Goal: Task Accomplishment & Management: Manage account settings

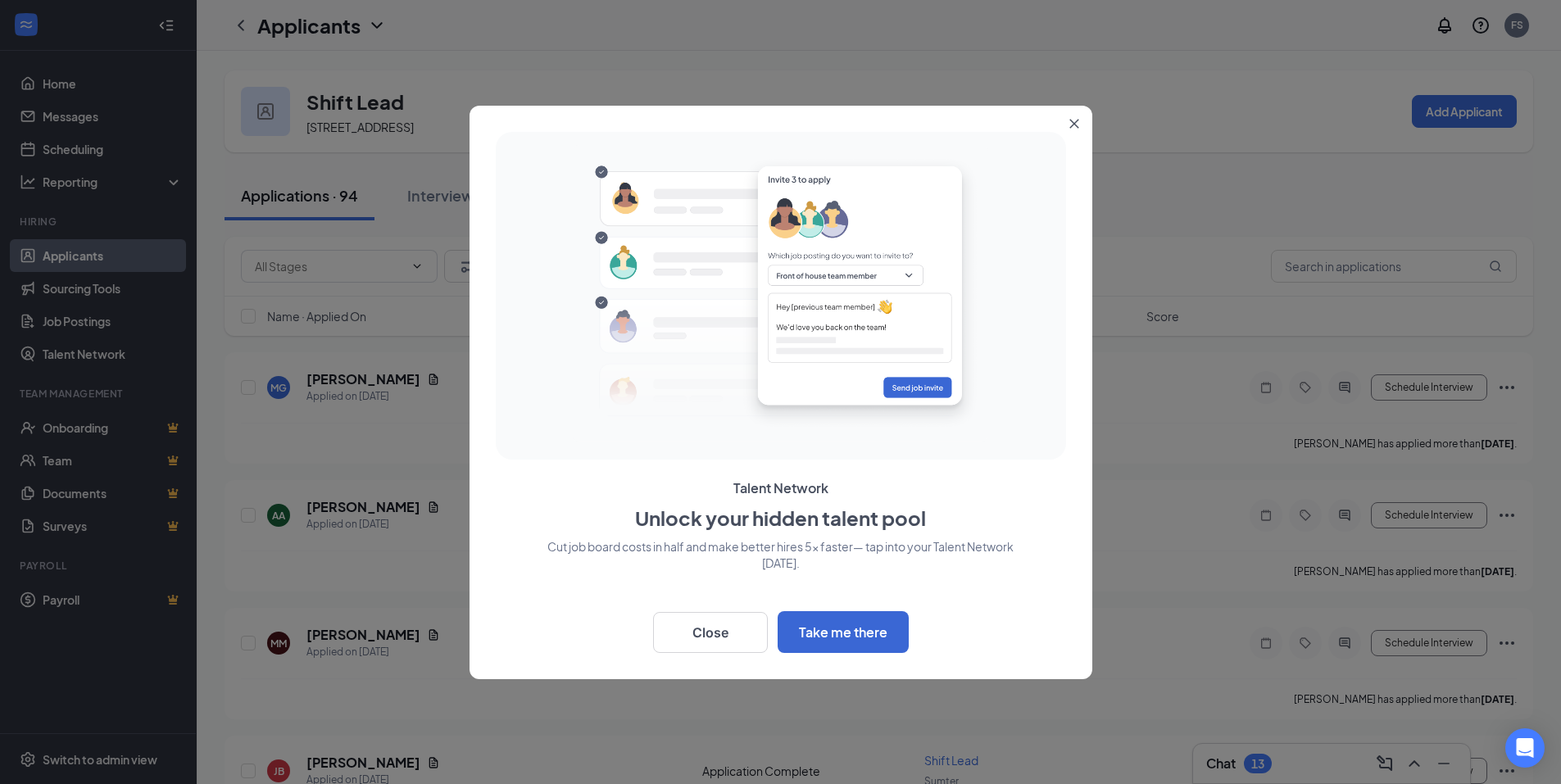
click at [1085, 119] on button "Close" at bounding box center [1077, 120] width 30 height 30
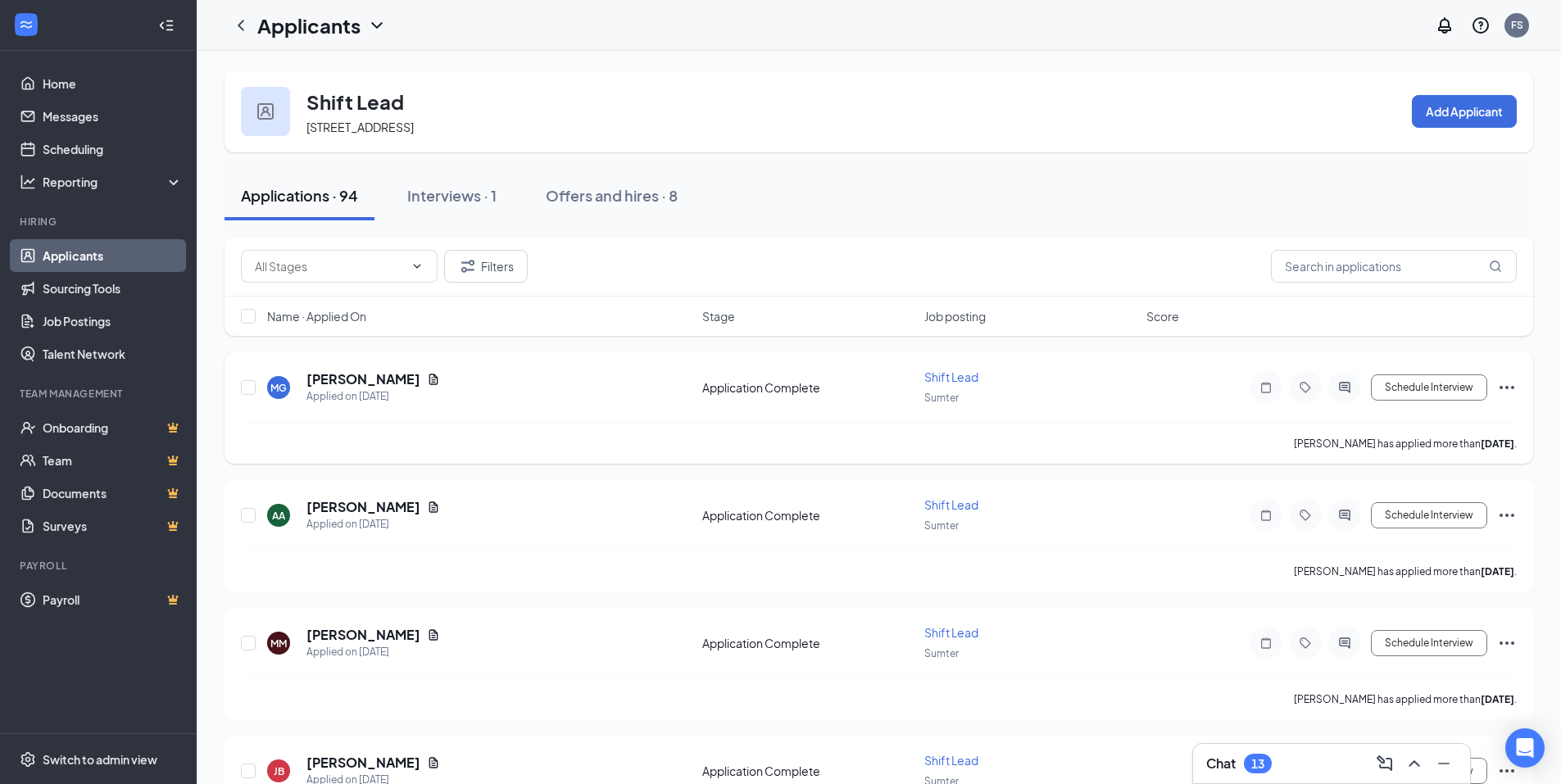
click at [972, 380] on span "Shift Lead" at bounding box center [951, 376] width 55 height 14
click at [965, 380] on span "Shift Lead" at bounding box center [951, 376] width 55 height 14
click at [411, 272] on icon "ChevronDown" at bounding box center [416, 266] width 13 height 13
click at [411, 265] on icon "ChevronUp" at bounding box center [416, 266] width 13 height 13
click at [295, 102] on div "Shift Lead [STREET_ADDRESS]" at bounding box center [336, 112] width 189 height 49
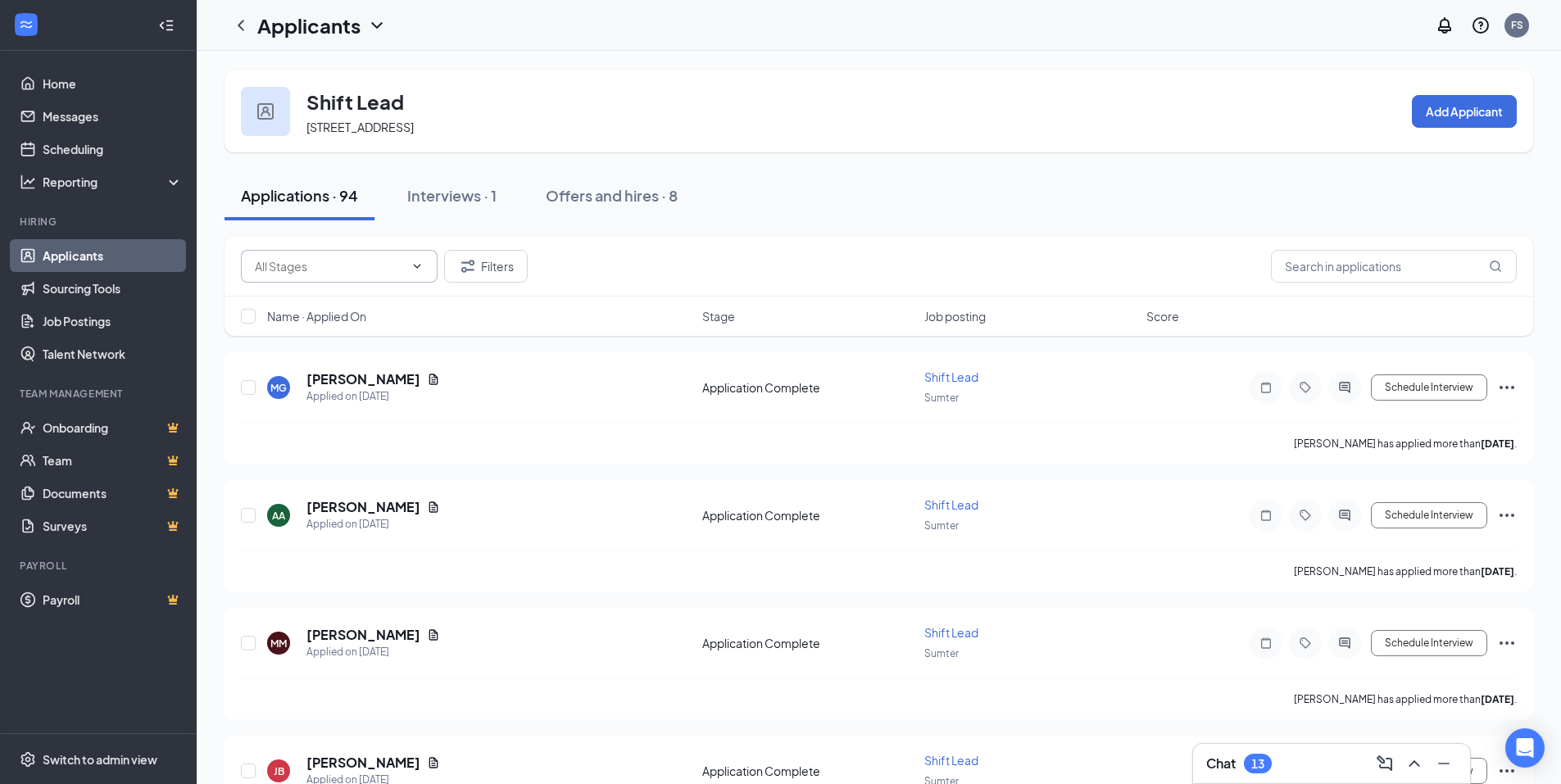
click at [272, 109] on img at bounding box center [265, 111] width 16 height 16
click at [242, 23] on icon "ChevronLeft" at bounding box center [241, 25] width 7 height 11
click at [373, 26] on icon "ChevronDown" at bounding box center [376, 25] width 20 height 20
click at [315, 76] on link "Applicants" at bounding box center [356, 71] width 177 height 16
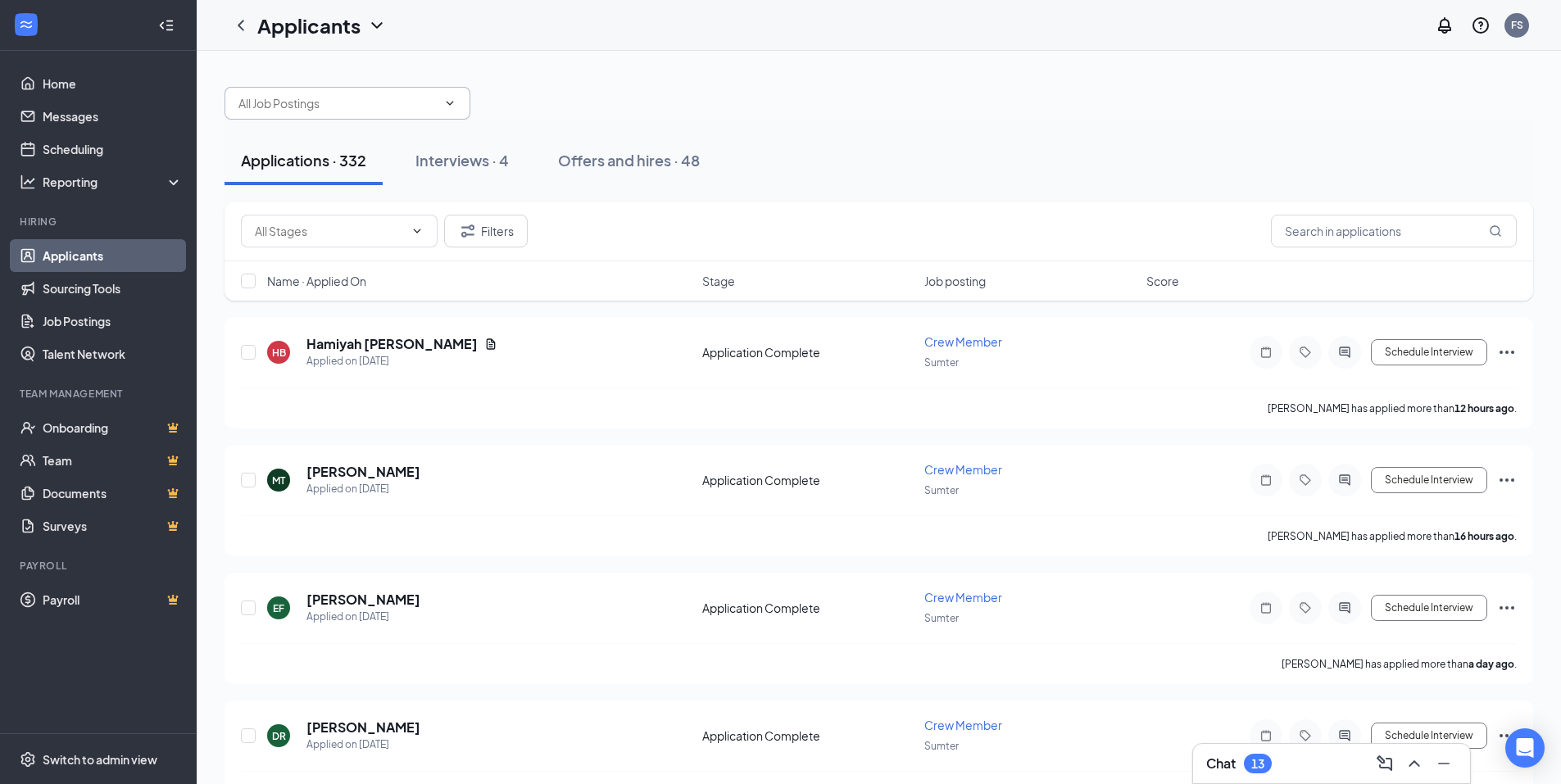
click at [443, 107] on span at bounding box center [448, 103] width 16 height 13
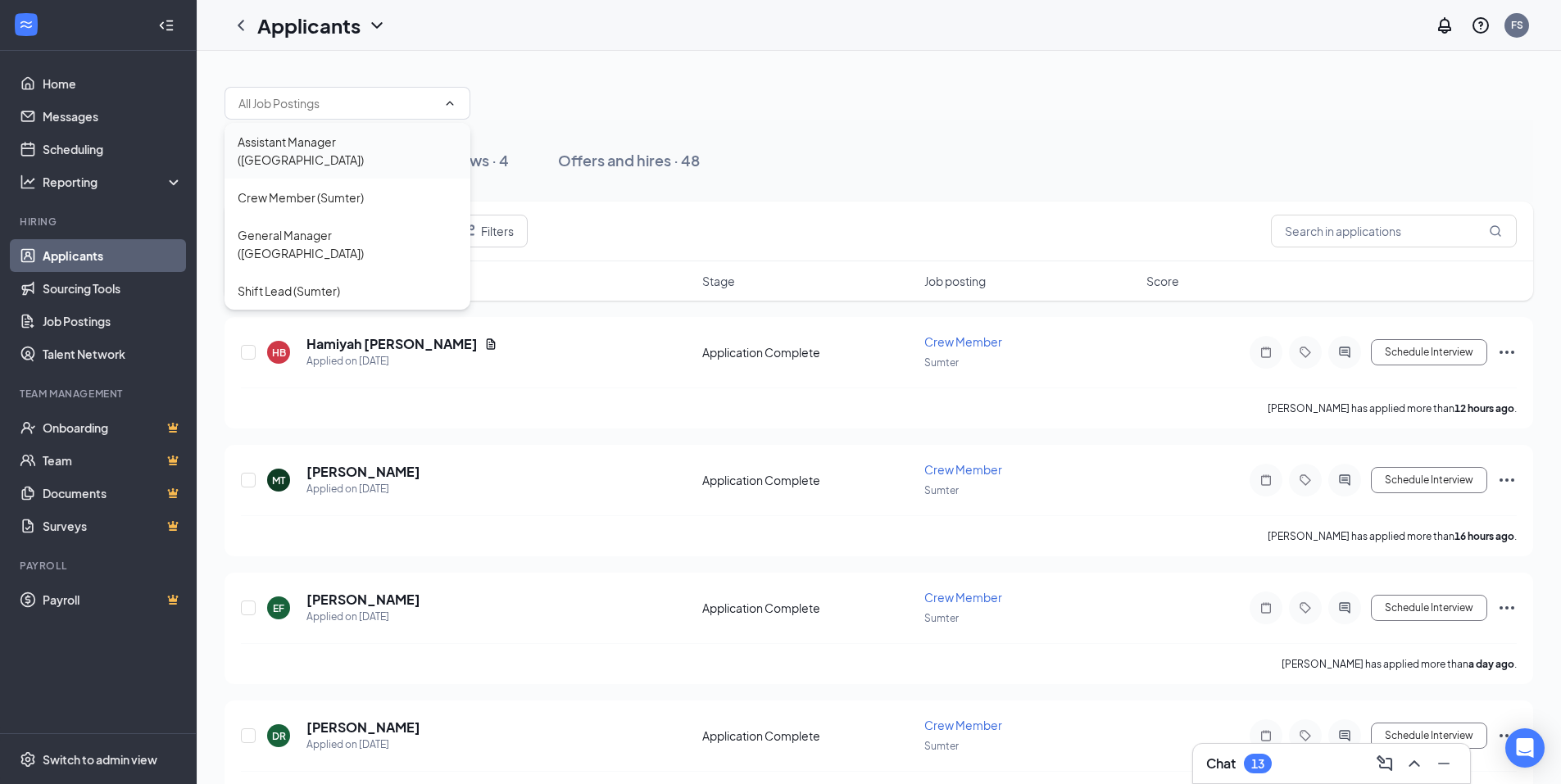
click at [359, 141] on div "Assistant Manager ([GEOGRAPHIC_DATA])" at bounding box center [347, 151] width 220 height 36
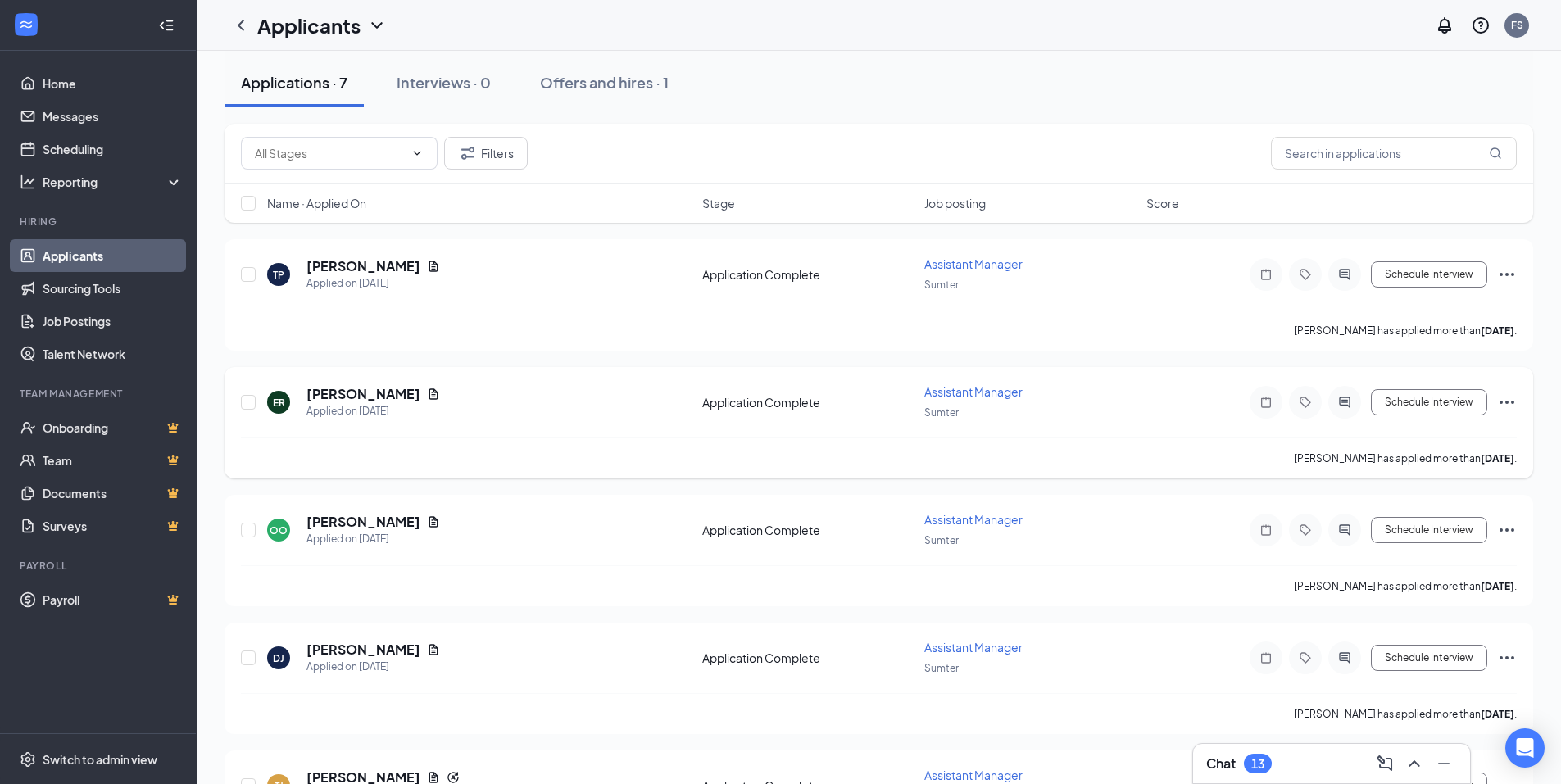
scroll to position [163, 0]
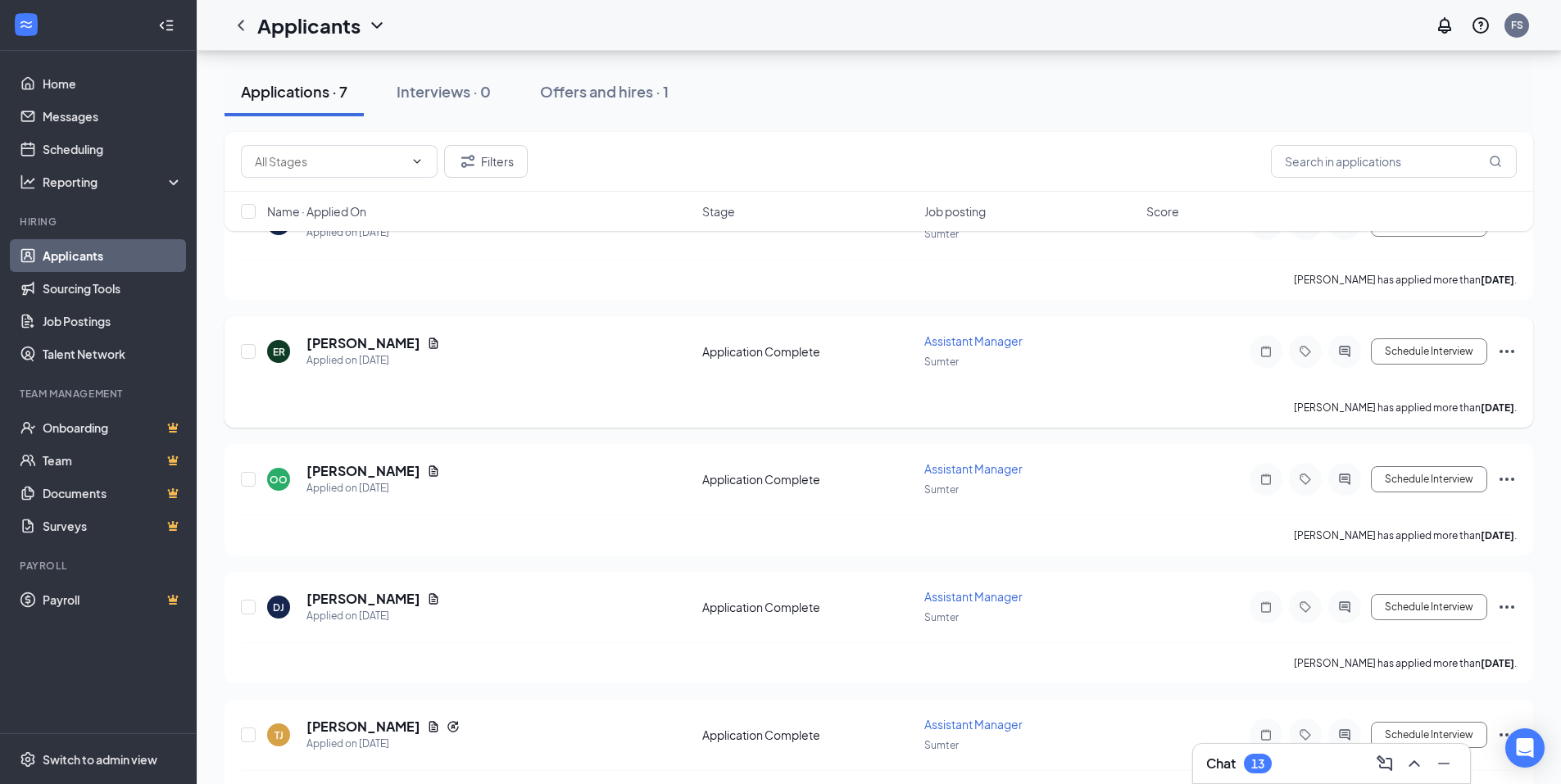
click at [950, 339] on span "Assistant Manager" at bounding box center [973, 340] width 98 height 14
click at [429, 343] on icon "Document" at bounding box center [433, 342] width 9 height 11
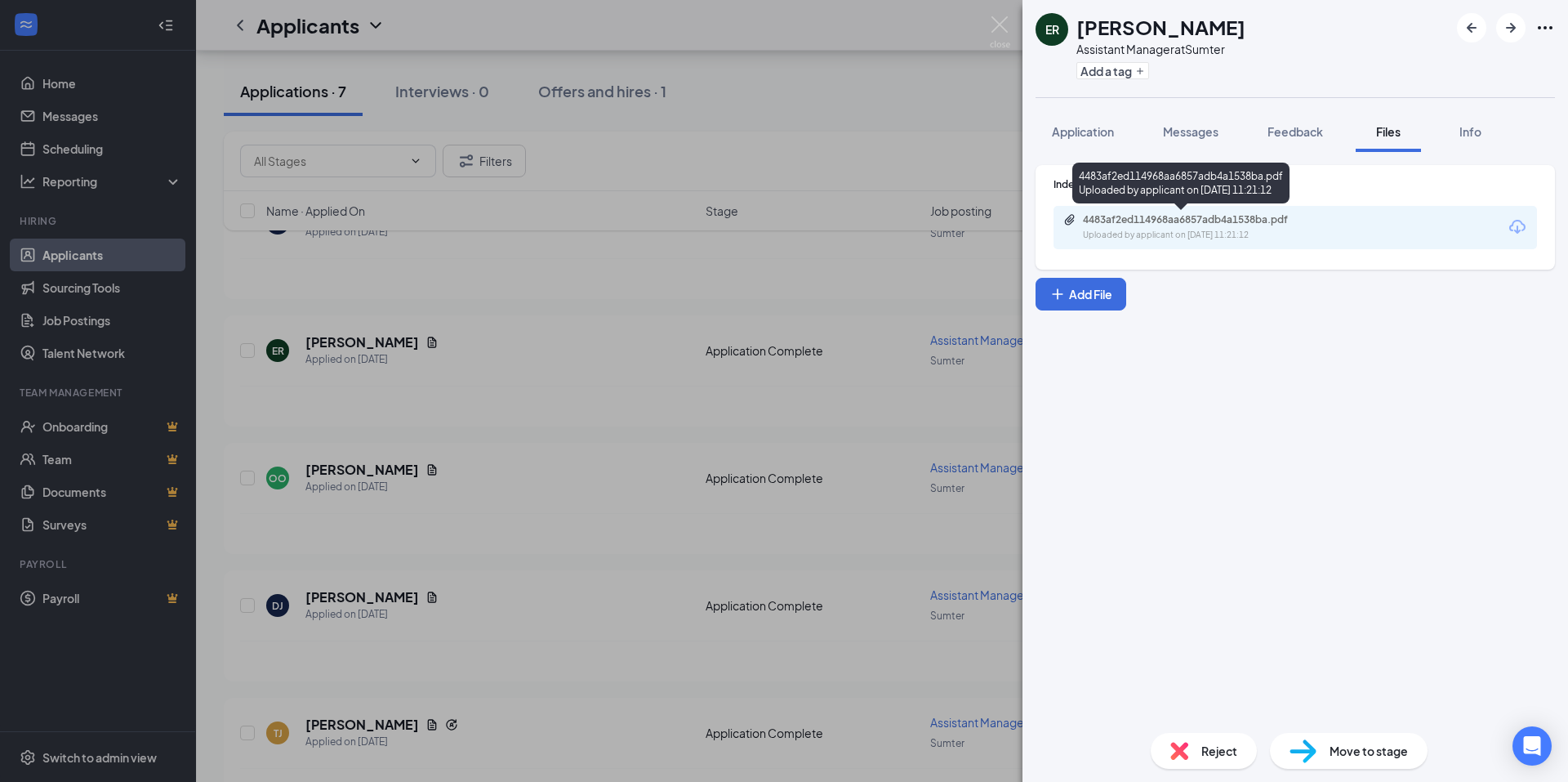
click at [1288, 228] on div "Uploaded by applicant on [DATE] 11:21:12" at bounding box center [1206, 234] width 245 height 13
click at [995, 26] on img at bounding box center [1000, 32] width 20 height 32
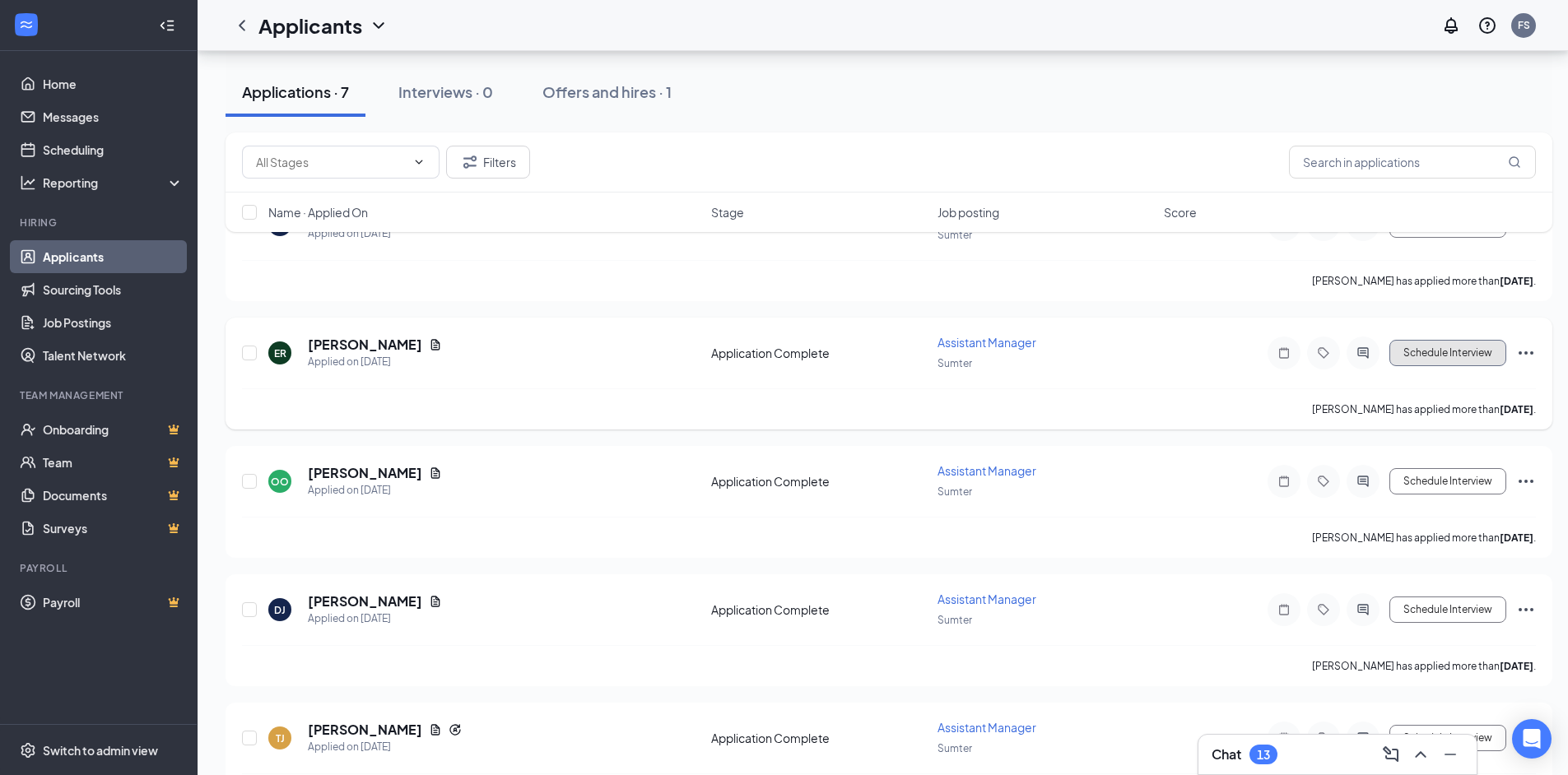
click at [1457, 346] on button "Schedule Interview" at bounding box center [1447, 352] width 117 height 27
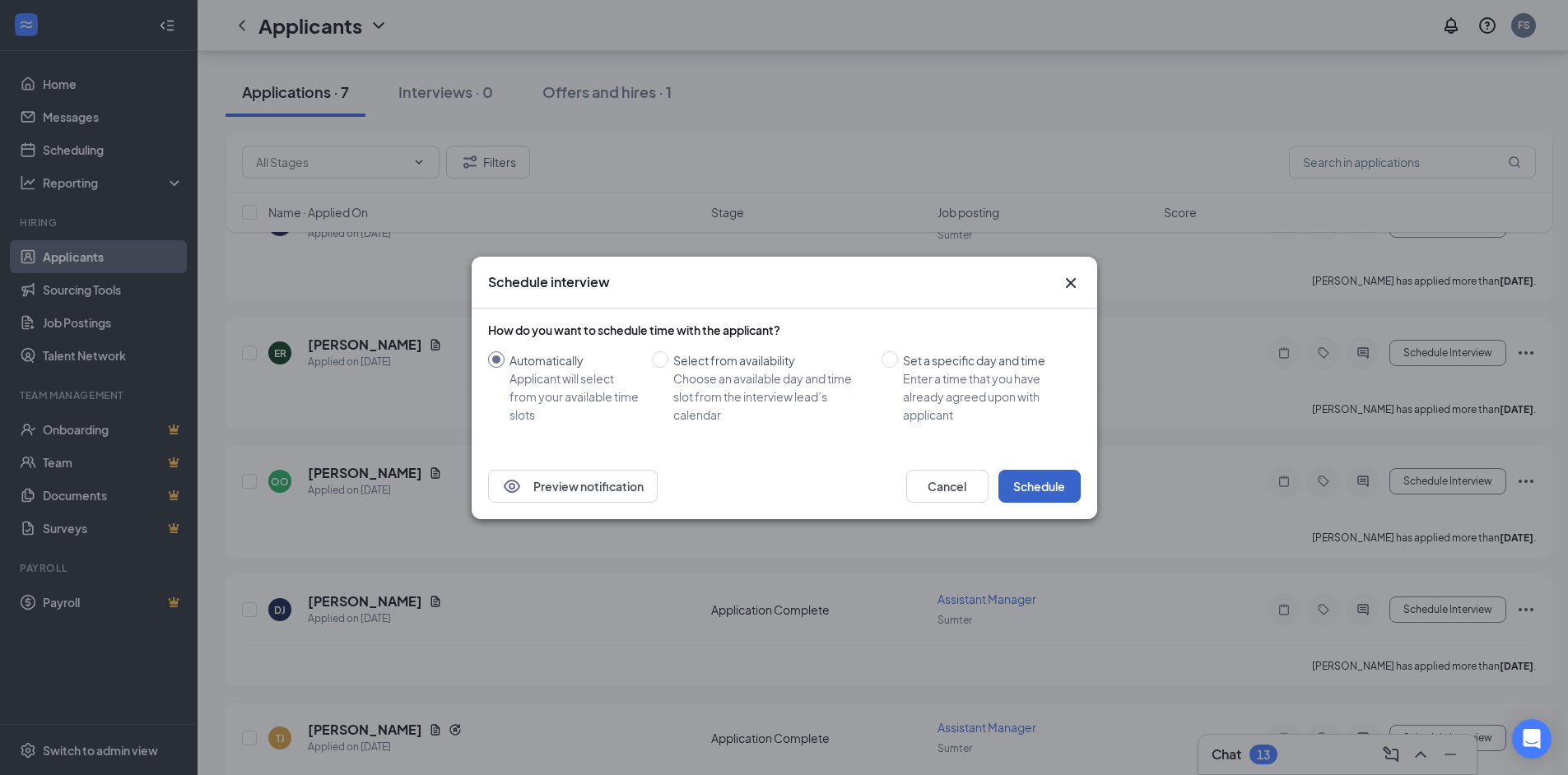
click at [1054, 494] on button "Schedule" at bounding box center [1039, 486] width 82 height 33
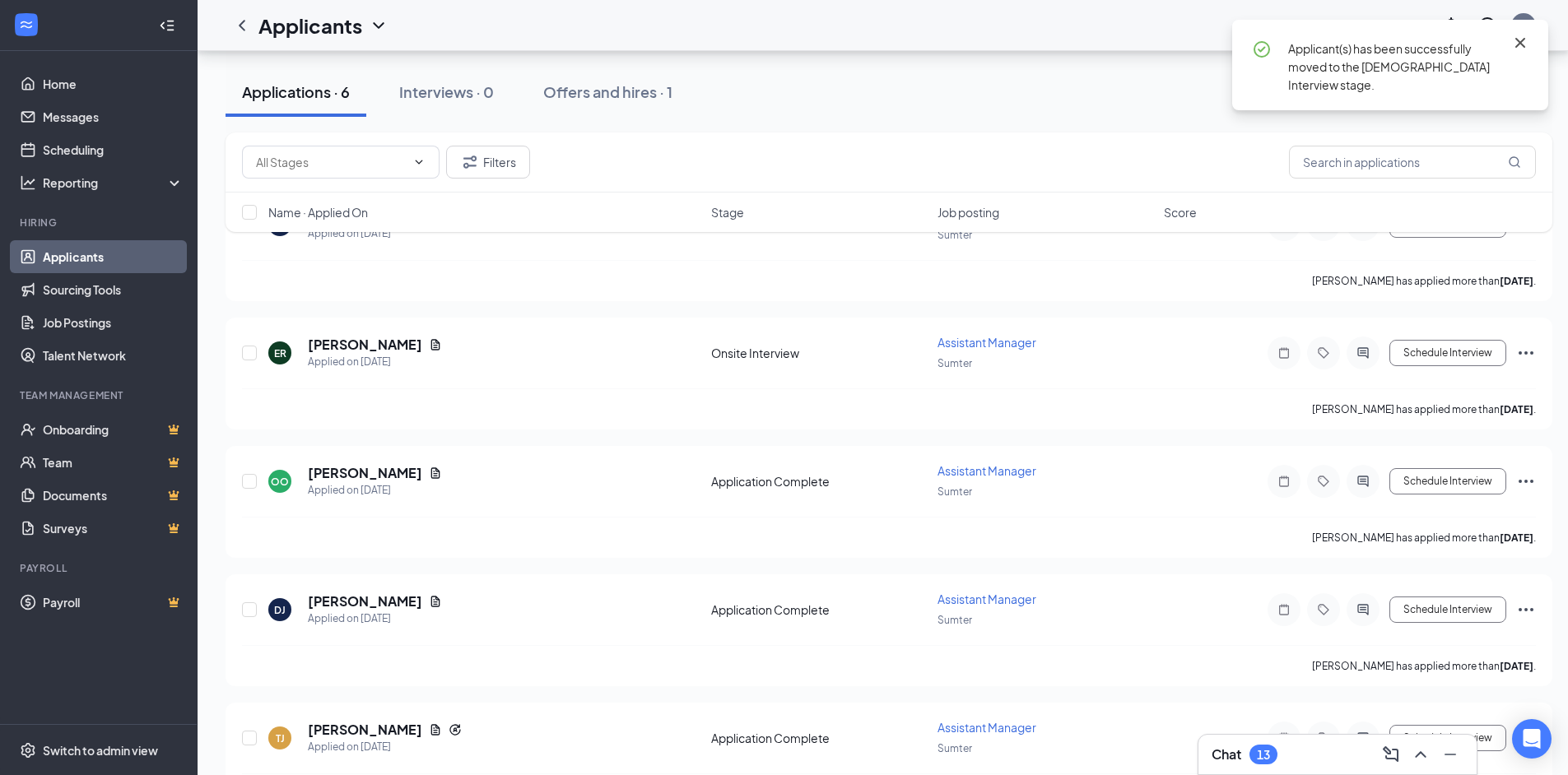
click at [1518, 39] on icon "Cross" at bounding box center [1520, 43] width 10 height 10
click at [68, 263] on link "Applicants" at bounding box center [113, 257] width 141 height 33
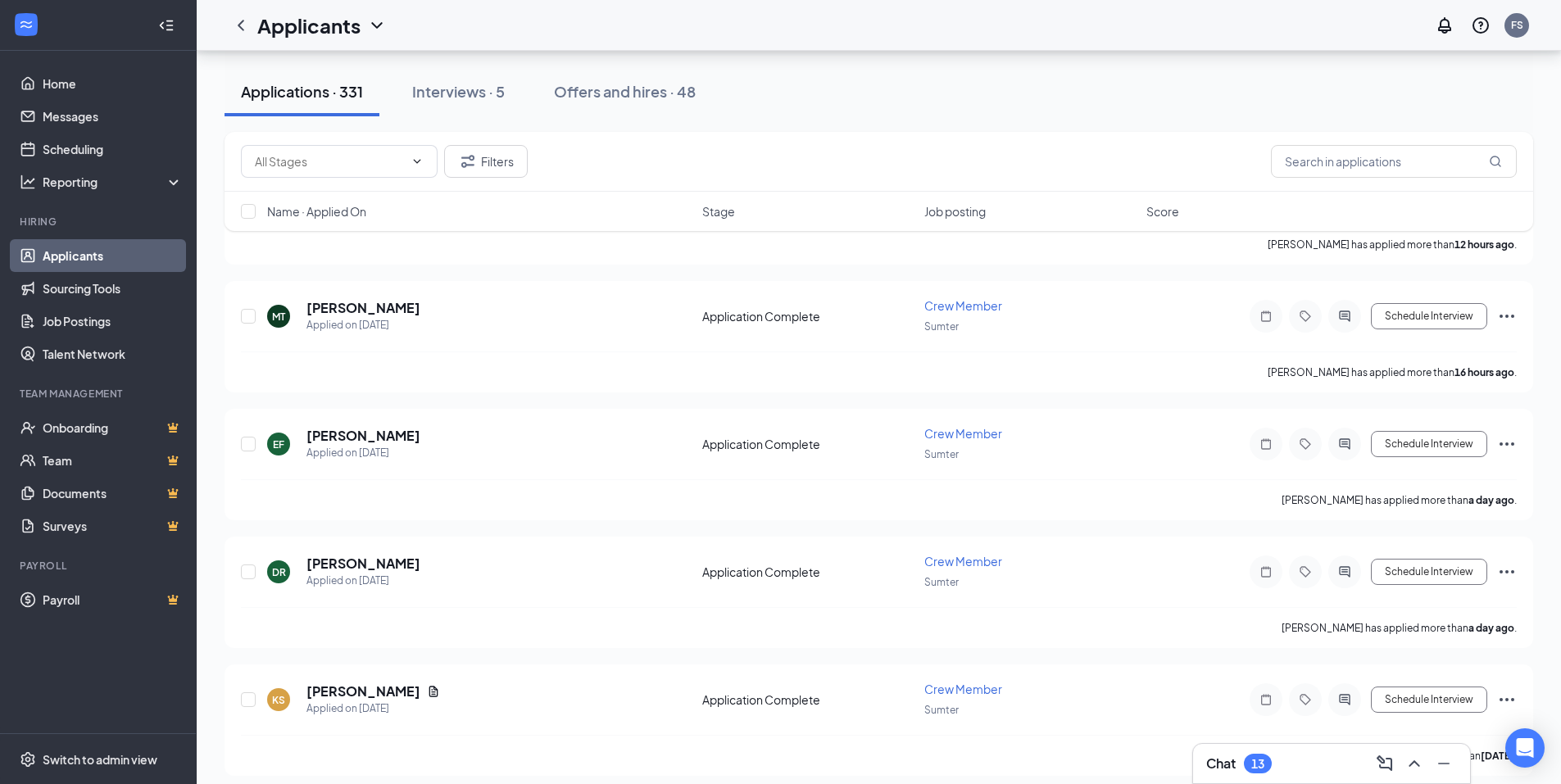
click at [245, 42] on div "Applicants FS" at bounding box center [879, 26] width 1364 height 51
